Goal: Navigation & Orientation: Find specific page/section

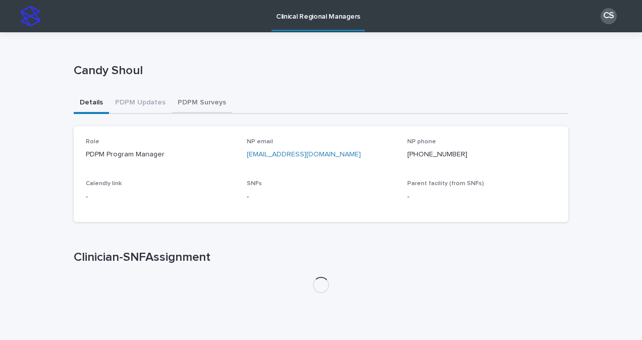
click at [195, 105] on button "PDPM Surveys" at bounding box center [202, 103] width 61 height 21
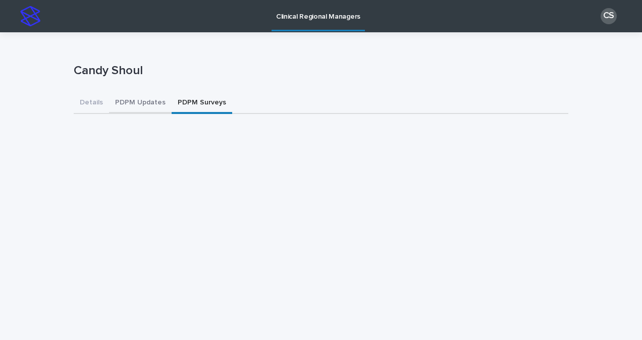
click at [146, 107] on button "PDPM Updates" at bounding box center [140, 103] width 63 height 21
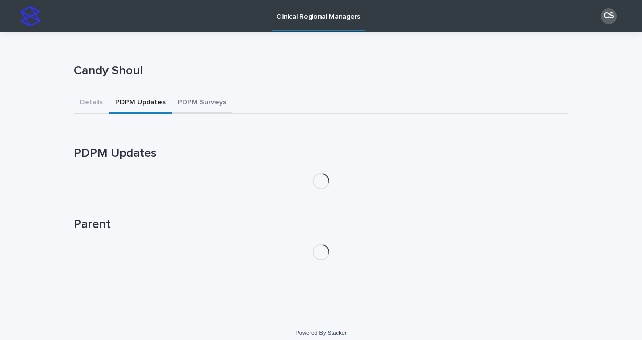
click at [187, 100] on button "PDPM Surveys" at bounding box center [202, 103] width 61 height 21
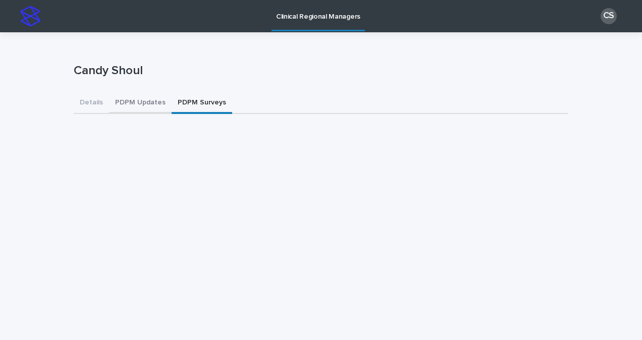
drag, startPoint x: 134, startPoint y: 105, endPoint x: 178, endPoint y: 104, distance: 44.0
click at [134, 105] on button "PDPM Updates" at bounding box center [140, 103] width 63 height 21
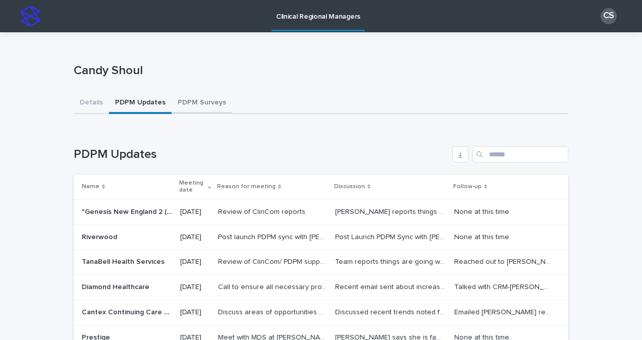
click at [180, 104] on button "PDPM Surveys" at bounding box center [202, 103] width 61 height 21
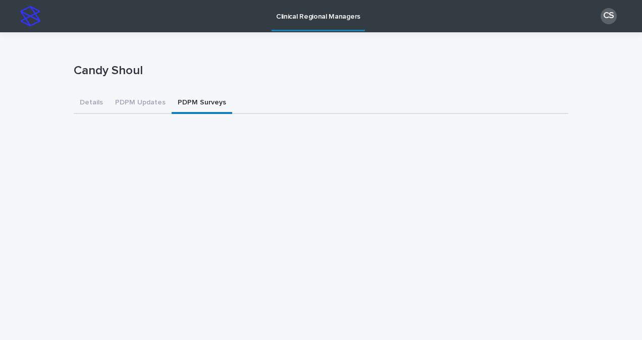
scroll to position [51, 0]
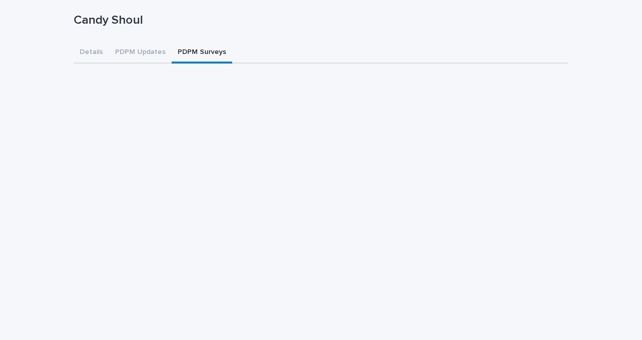
click at [121, 54] on button "PDPM Updates" at bounding box center [140, 52] width 63 height 21
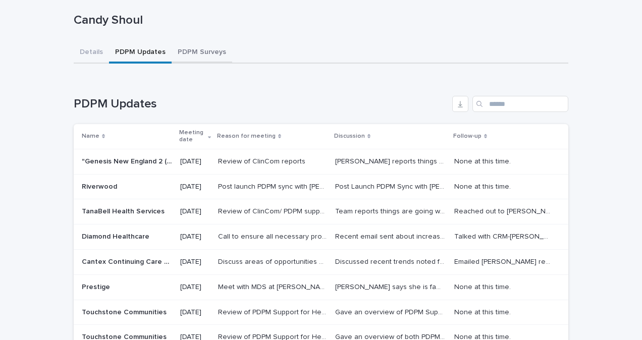
click at [202, 54] on button "PDPM Surveys" at bounding box center [202, 52] width 61 height 21
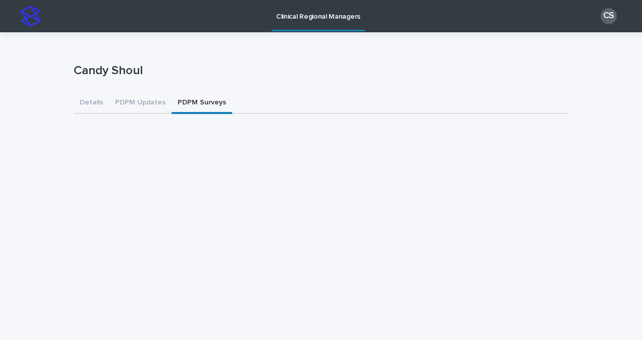
drag, startPoint x: 562, startPoint y: 194, endPoint x: 173, endPoint y: 103, distance: 399.0
click at [151, 101] on button "PDPM Updates" at bounding box center [140, 103] width 63 height 21
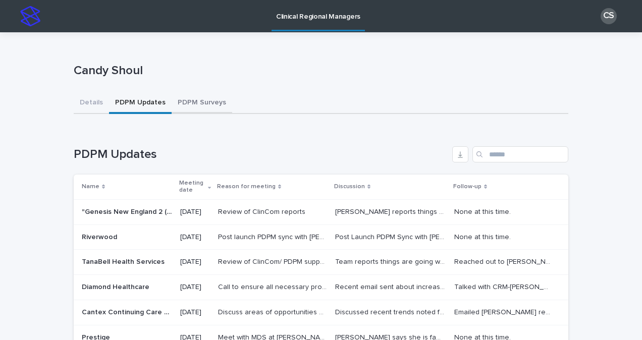
click at [173, 103] on button "PDPM Surveys" at bounding box center [202, 103] width 61 height 21
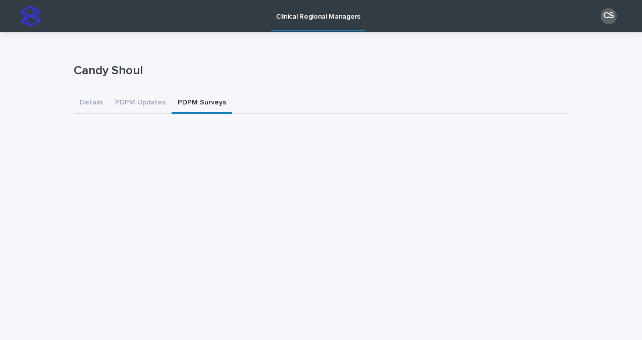
scroll to position [51, 0]
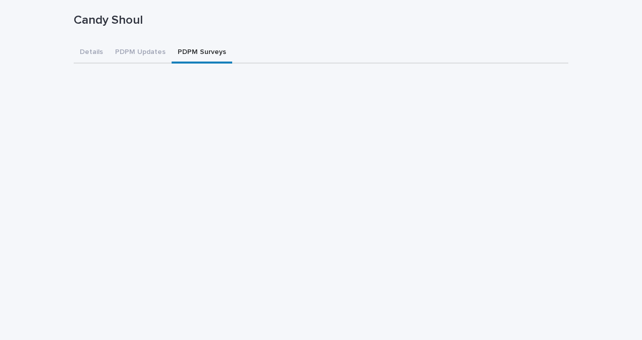
click at [138, 49] on button "PDPM Updates" at bounding box center [140, 52] width 63 height 21
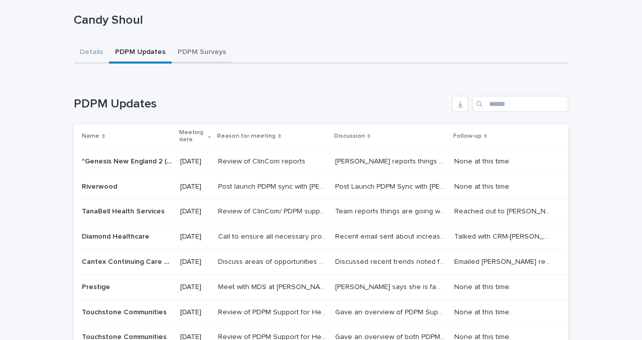
click at [195, 51] on button "PDPM Surveys" at bounding box center [202, 52] width 61 height 21
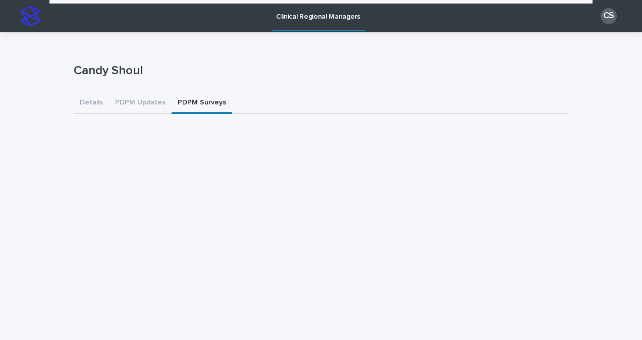
click at [144, 108] on button "PDPM Updates" at bounding box center [140, 103] width 63 height 21
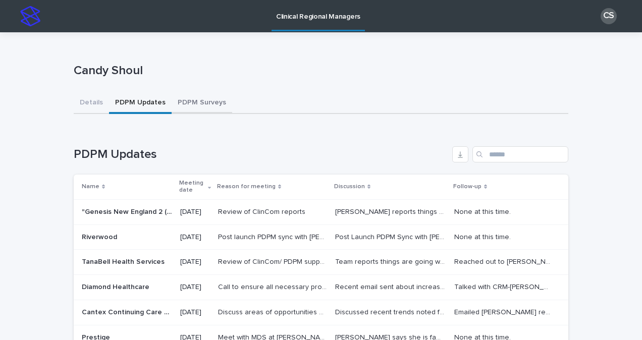
click at [196, 99] on button "PDPM Surveys" at bounding box center [202, 103] width 61 height 21
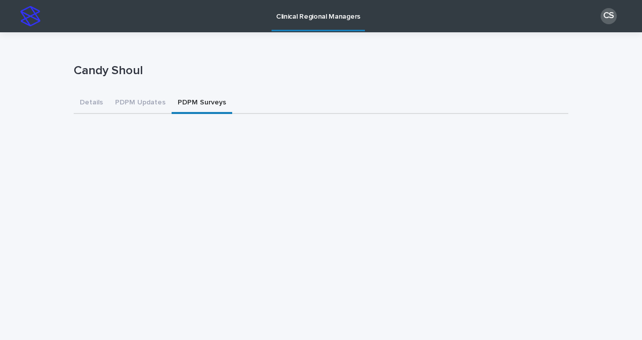
click at [121, 100] on button "PDPM Updates" at bounding box center [140, 103] width 63 height 21
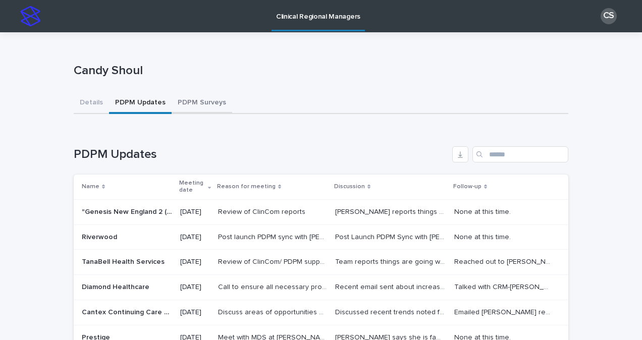
click at [197, 101] on button "PDPM Surveys" at bounding box center [202, 103] width 61 height 21
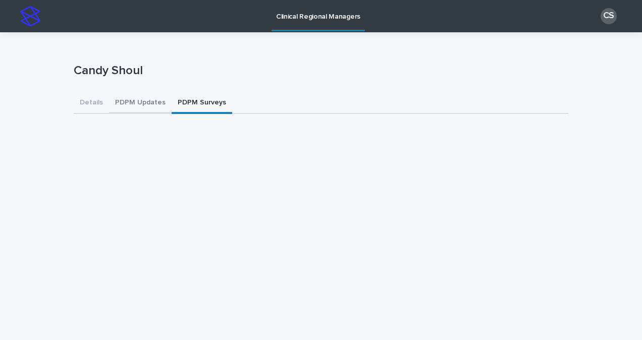
click at [141, 107] on button "PDPM Updates" at bounding box center [140, 103] width 63 height 21
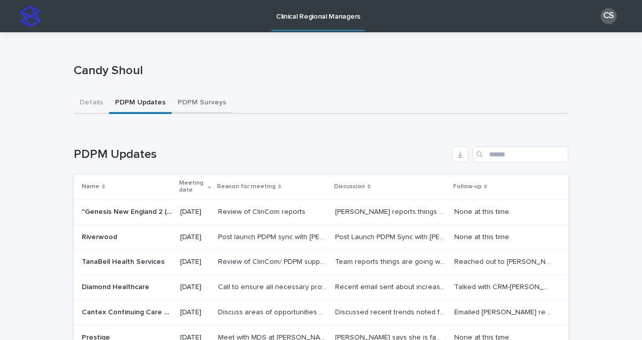
click at [192, 107] on button "PDPM Surveys" at bounding box center [202, 103] width 61 height 21
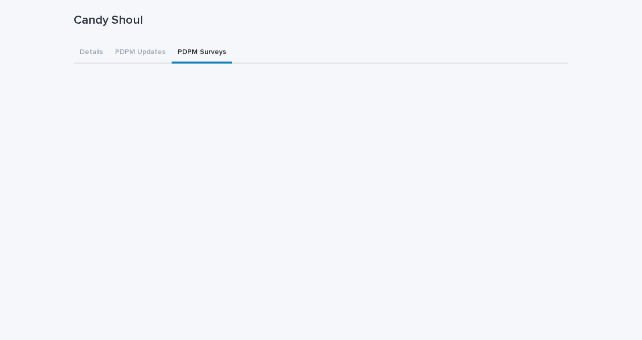
scroll to position [101, 0]
